Goal: Information Seeking & Learning: Learn about a topic

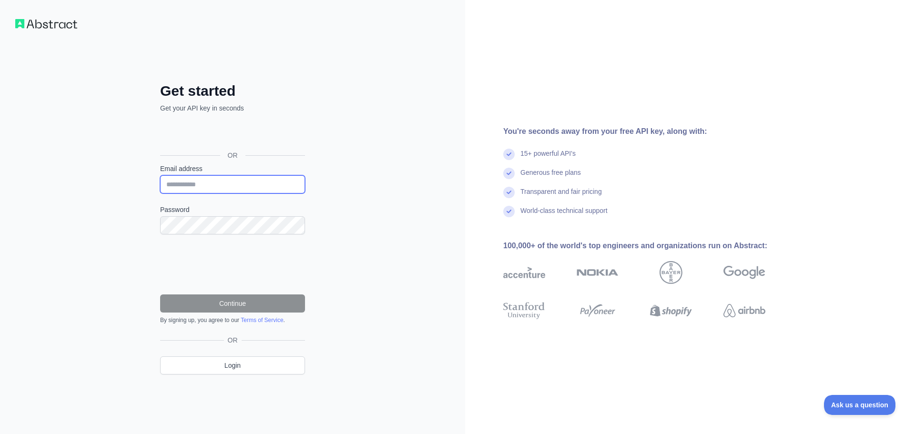
click at [179, 181] on input "Email address" at bounding box center [232, 184] width 145 height 18
type input "**********"
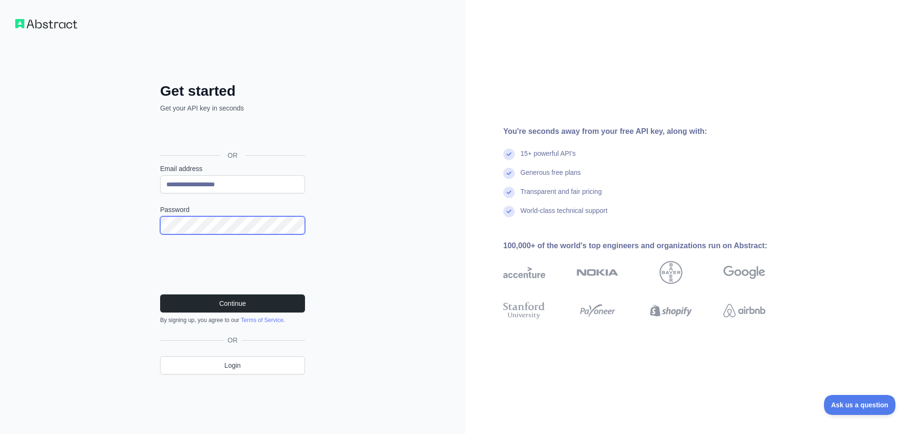
click at [127, 226] on div "**********" at bounding box center [232, 217] width 465 height 434
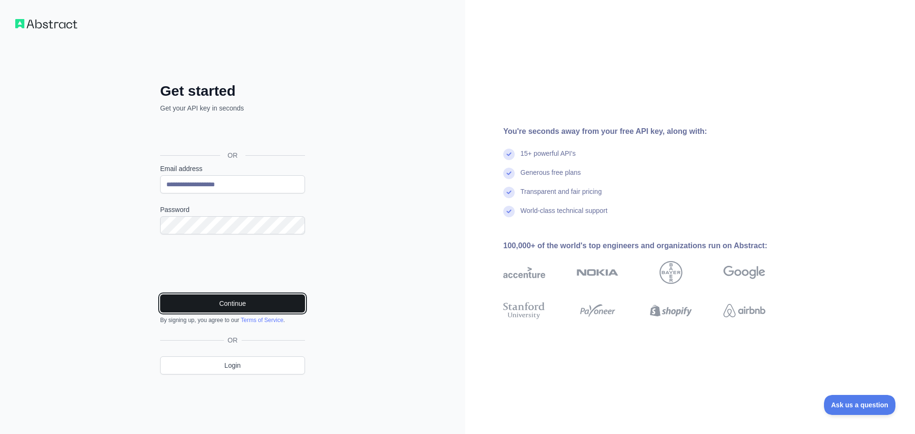
click at [203, 296] on button "Continue" at bounding box center [232, 303] width 145 height 18
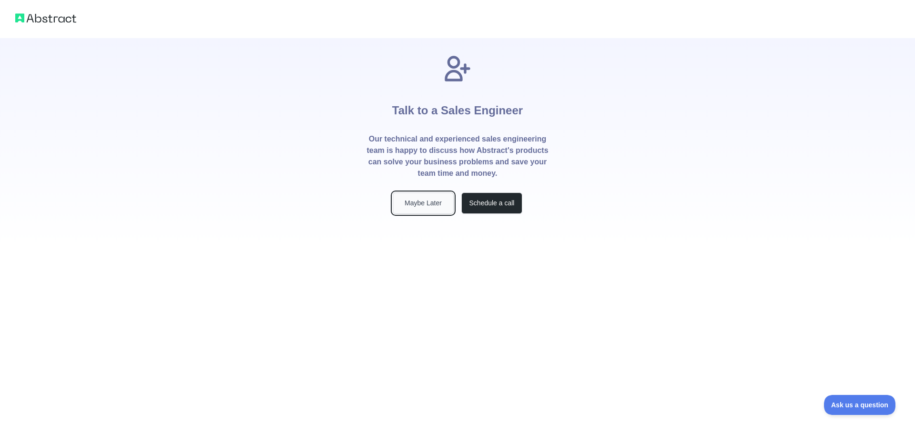
click at [404, 209] on button "Maybe Later" at bounding box center [423, 202] width 61 height 21
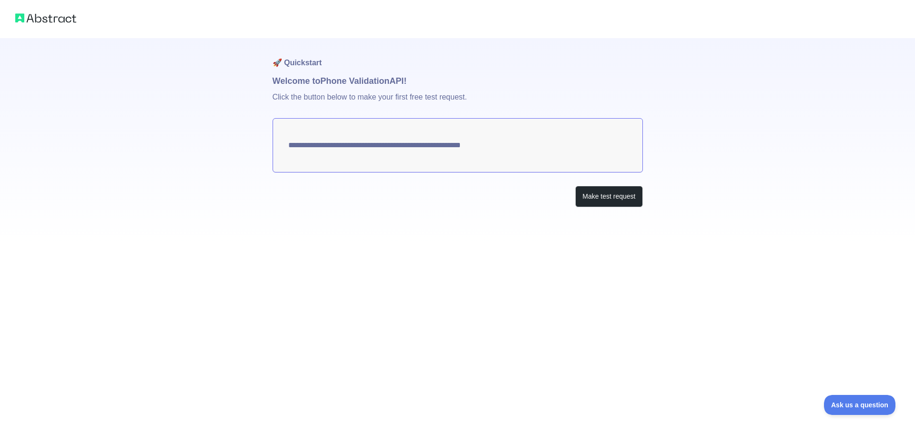
click at [50, 17] on img at bounding box center [45, 17] width 61 height 13
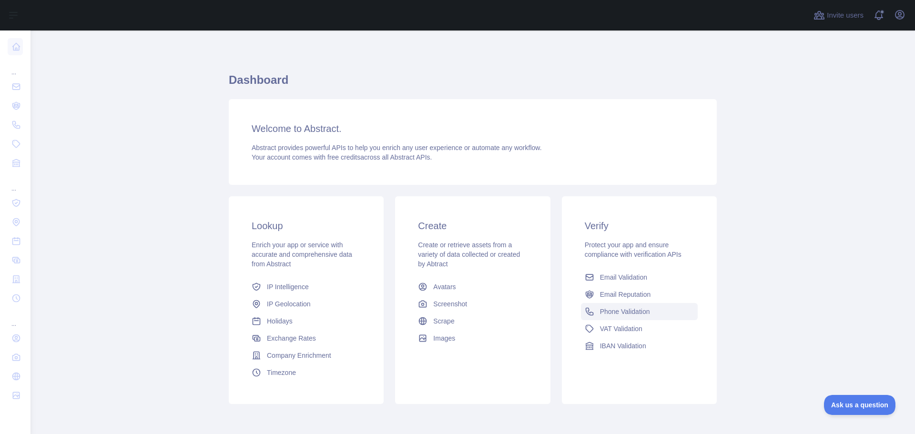
click at [640, 312] on span "Phone Validation" at bounding box center [625, 312] width 50 height 10
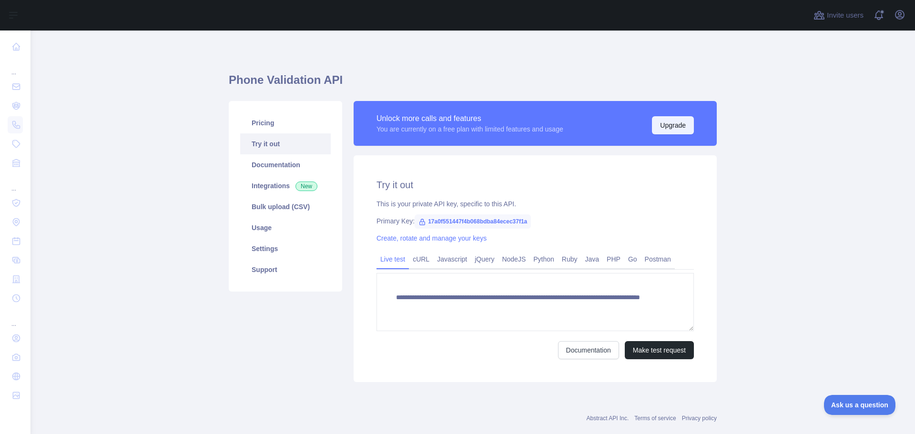
click at [668, 128] on button "Upgrade" at bounding box center [673, 125] width 42 height 18
click at [283, 162] on link "Documentation" at bounding box center [285, 164] width 91 height 21
drag, startPoint x: 523, startPoint y: 222, endPoint x: 406, endPoint y: 211, distance: 117.3
click at [406, 211] on div "**********" at bounding box center [535, 268] width 363 height 227
copy div ": 17a0f551447f4b068bdba84ecec37f1a"
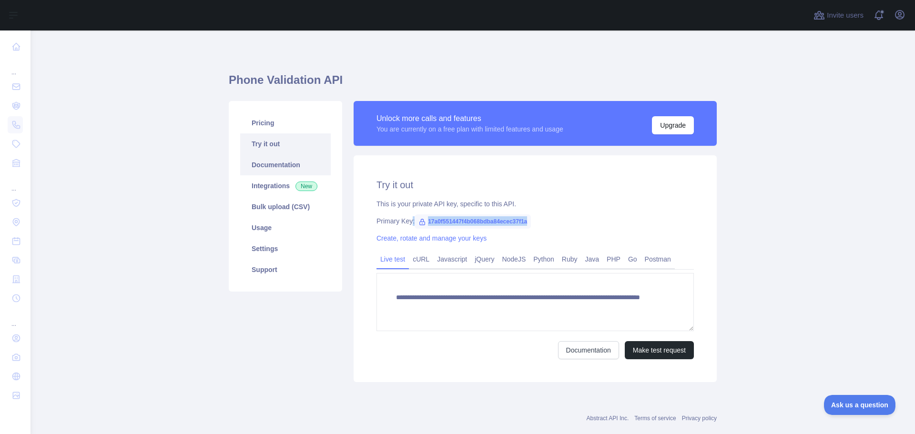
click at [269, 167] on link "Documentation" at bounding box center [285, 164] width 91 height 21
click at [254, 256] on link "Settings" at bounding box center [285, 248] width 91 height 21
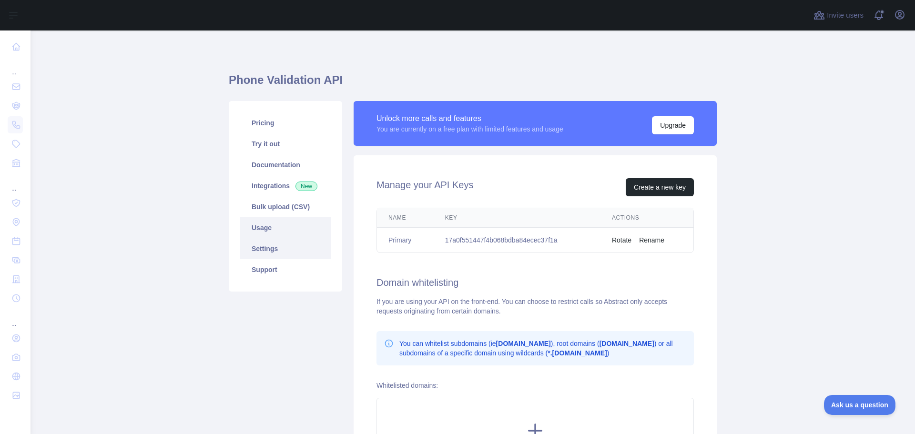
click at [268, 226] on link "Usage" at bounding box center [285, 227] width 91 height 21
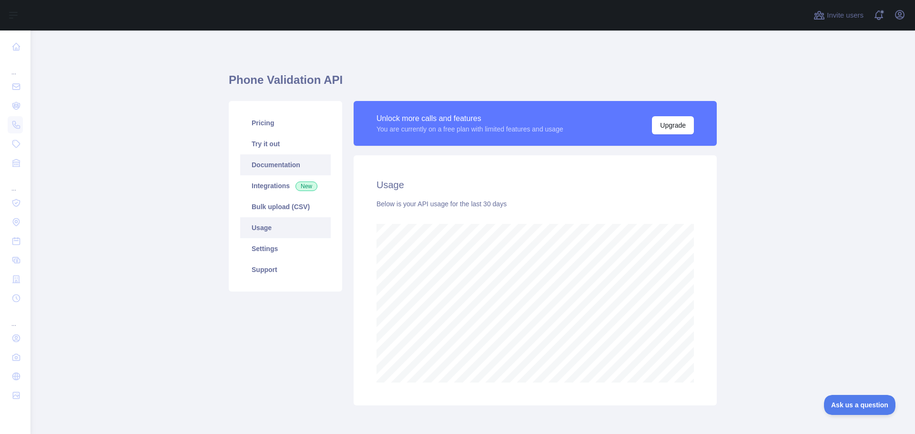
click at [264, 168] on link "Documentation" at bounding box center [285, 164] width 91 height 21
click at [265, 119] on link "Pricing" at bounding box center [285, 122] width 91 height 21
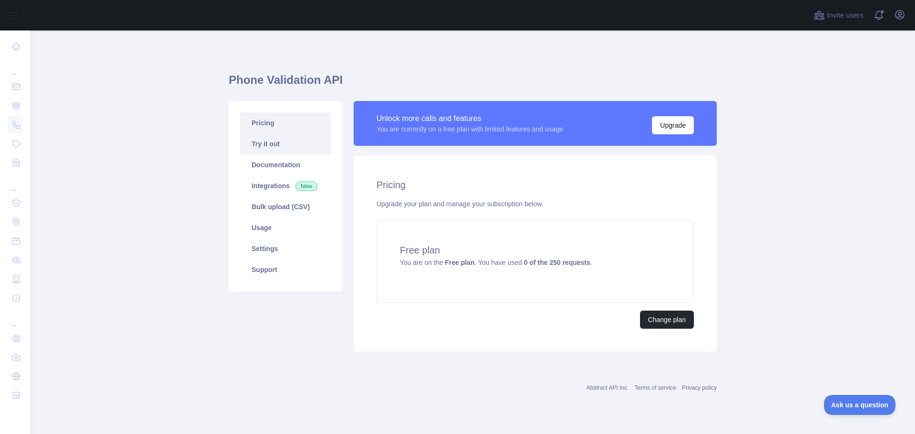
click at [262, 143] on link "Try it out" at bounding box center [285, 143] width 91 height 21
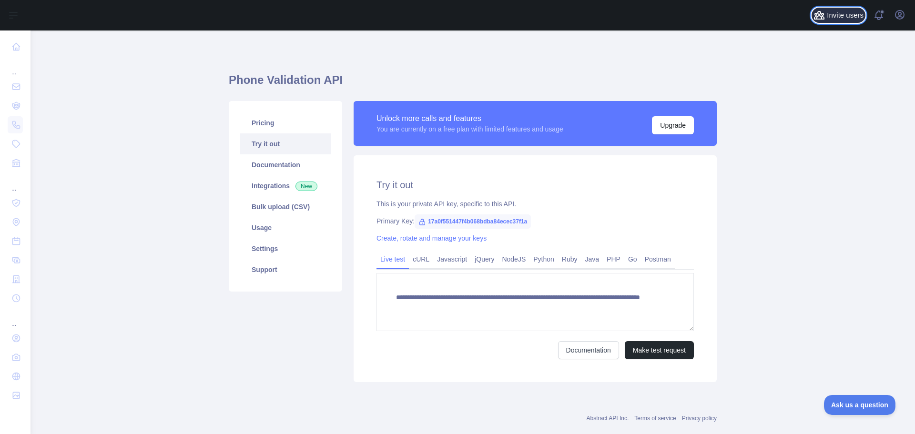
click at [826, 18] on button "Invite users" at bounding box center [838, 15] width 54 height 15
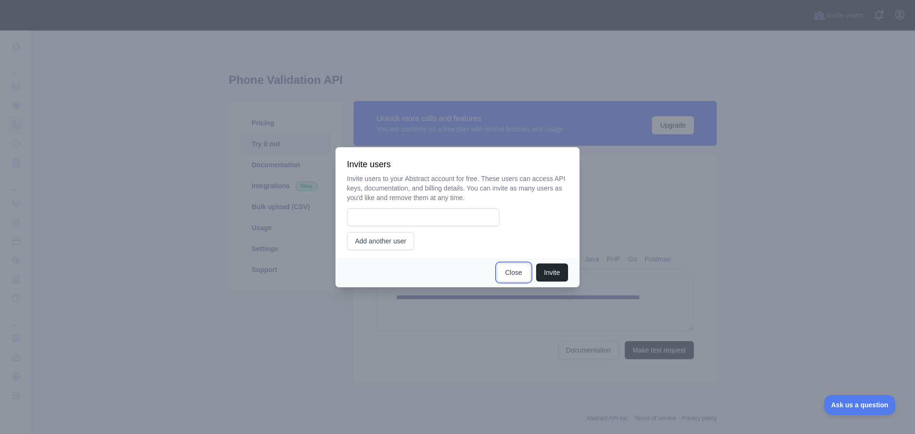
drag, startPoint x: 506, startPoint y: 274, endPoint x: 451, endPoint y: 277, distance: 54.4
click at [502, 273] on button "Close" at bounding box center [513, 272] width 33 height 18
